Goal: Transaction & Acquisition: Download file/media

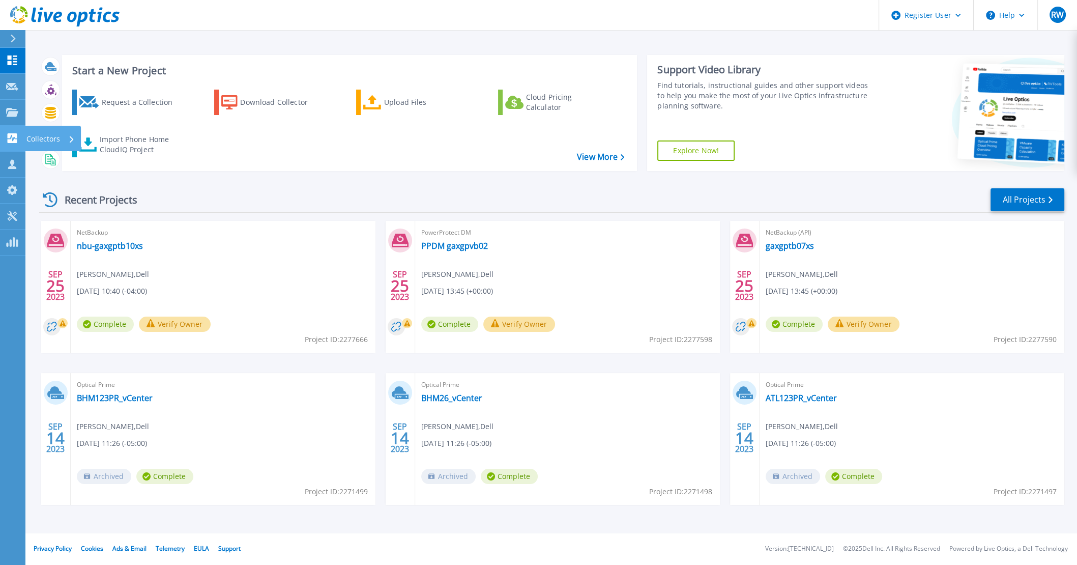
click at [53, 140] on p "Collectors" at bounding box center [43, 139] width 34 height 26
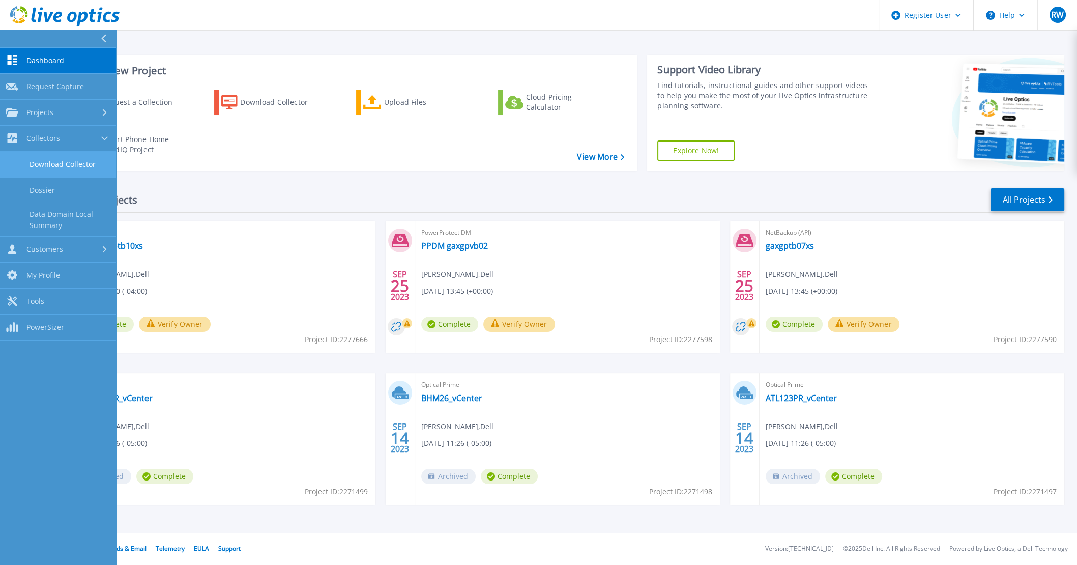
click at [52, 166] on link "Download Collector" at bounding box center [58, 165] width 116 height 26
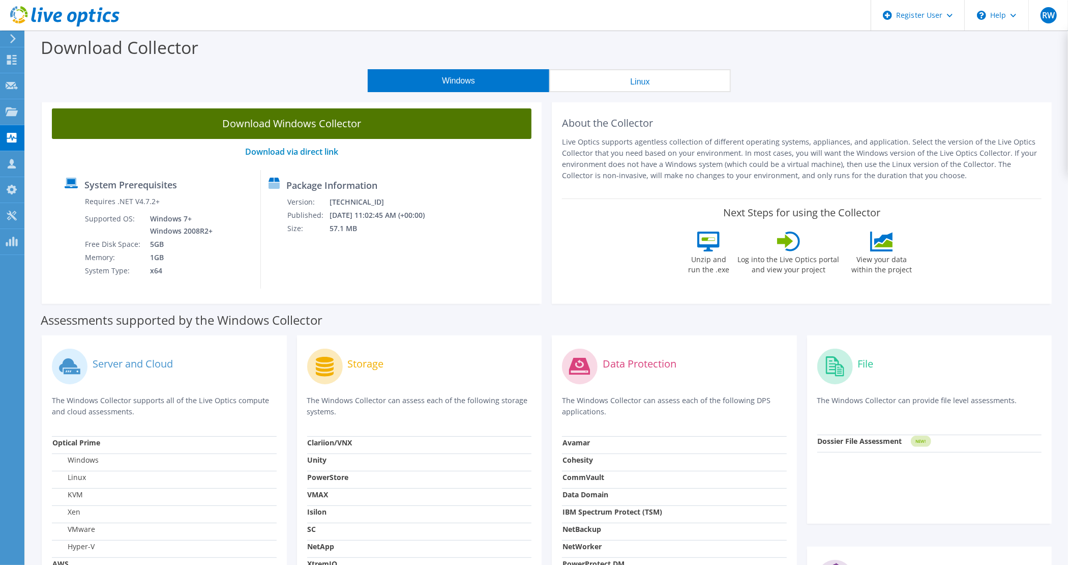
click at [301, 124] on link "Download Windows Collector" at bounding box center [292, 123] width 480 height 31
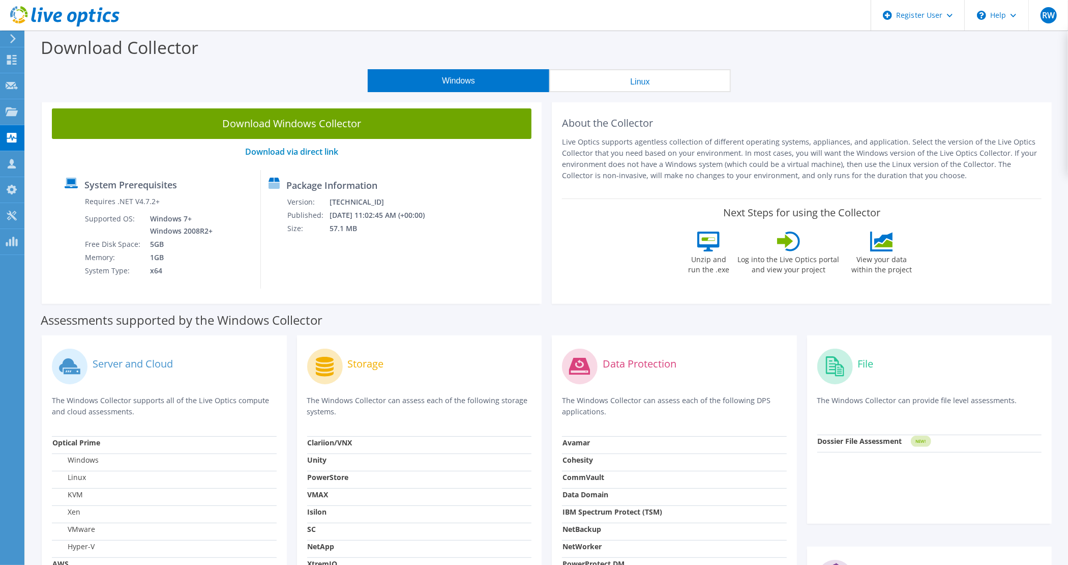
drag, startPoint x: 1004, startPoint y: 81, endPoint x: 1003, endPoint y: 74, distance: 6.7
click at [1004, 81] on div "Windows Linux" at bounding box center [549, 80] width 1027 height 23
